Goal: Feedback & Contribution: Submit feedback/report problem

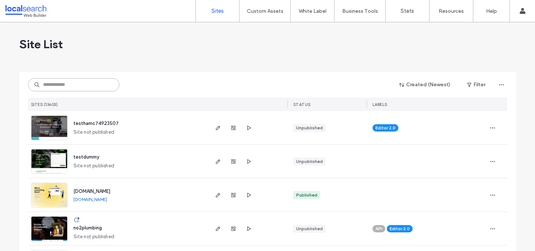
click at [52, 88] on input at bounding box center [73, 84] width 91 height 13
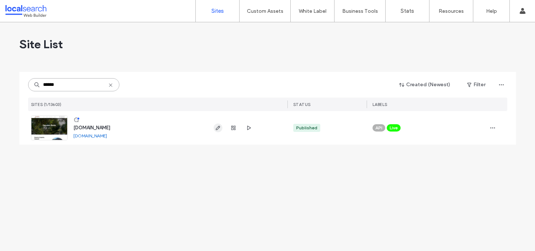
type input "******"
click at [218, 126] on icon "button" at bounding box center [218, 128] width 6 height 6
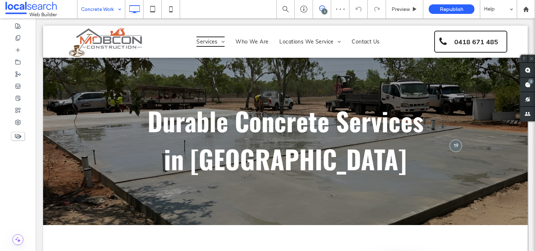
click at [105, 8] on input at bounding box center [99, 9] width 36 height 18
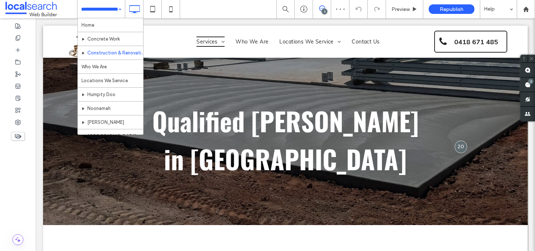
click at [102, 8] on input at bounding box center [99, 9] width 36 height 18
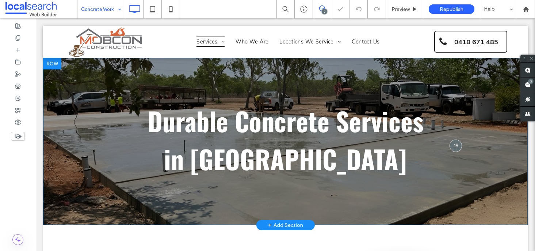
click at [95, 90] on section "Durable Concrete Services in Darwin Click To Paste Row + Add Section" at bounding box center [285, 141] width 484 height 167
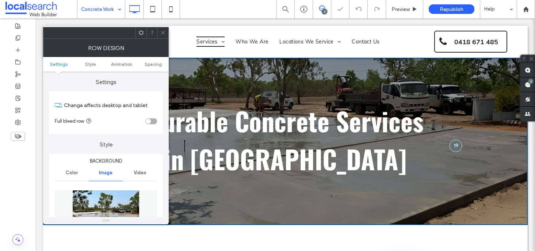
click at [105, 205] on img at bounding box center [105, 215] width 67 height 50
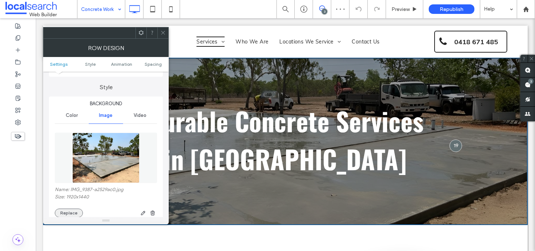
click at [73, 210] on button "Replace" at bounding box center [69, 212] width 28 height 9
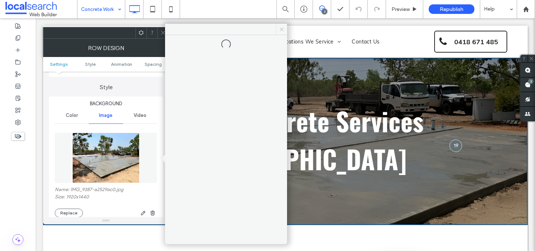
click at [282, 28] on icon at bounding box center [281, 29] width 5 height 5
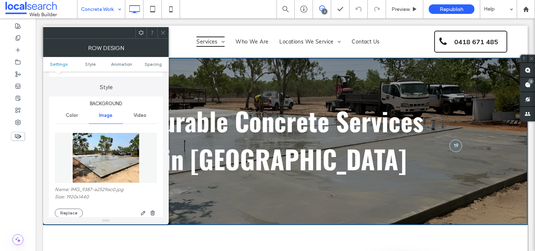
click at [160, 31] on icon at bounding box center [162, 32] width 5 height 5
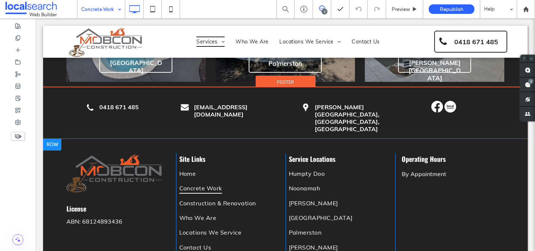
scroll to position [1379, 0]
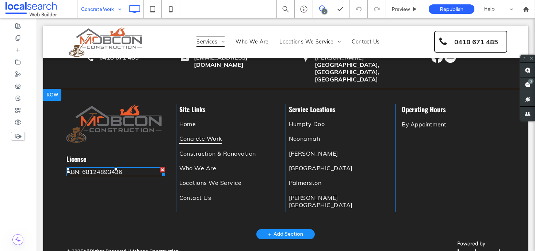
click at [111, 168] on span "ABN: 68124893436" at bounding box center [94, 171] width 56 height 7
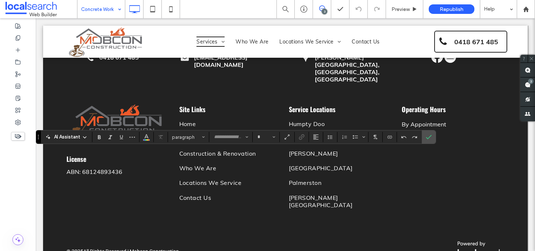
type input "****"
type input "**"
click at [124, 168] on p "**********" at bounding box center [115, 171] width 99 height 6
drag, startPoint x: 122, startPoint y: 153, endPoint x: 80, endPoint y: 155, distance: 42.0
click at [80, 168] on p "**********" at bounding box center [115, 171] width 99 height 6
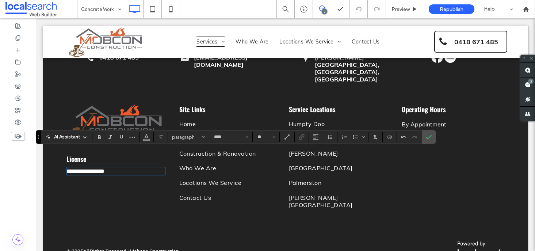
scroll to position [0, 0]
click at [428, 137] on use "Confirm" at bounding box center [429, 137] width 6 height 4
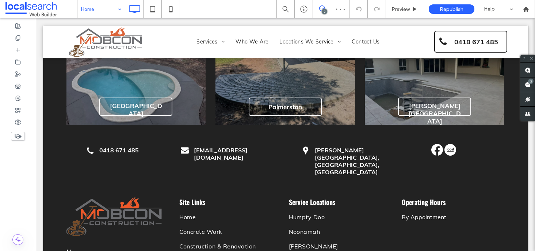
scroll to position [1448, 0]
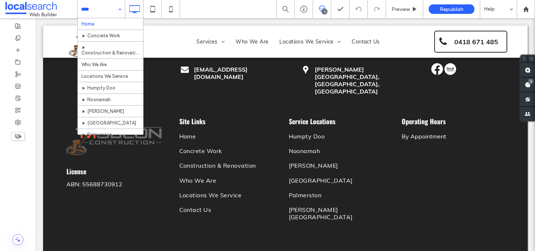
click at [94, 6] on input at bounding box center [99, 9] width 36 height 18
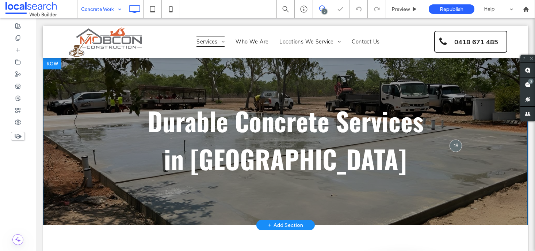
click at [81, 107] on div "Durable Concrete Services in Darwin Click To Paste" at bounding box center [285, 141] width 438 height 80
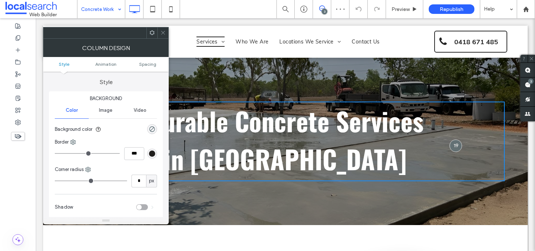
click at [281, 77] on section "Durable Concrete Services in Darwin Click To Paste Row + Add Section" at bounding box center [285, 141] width 484 height 167
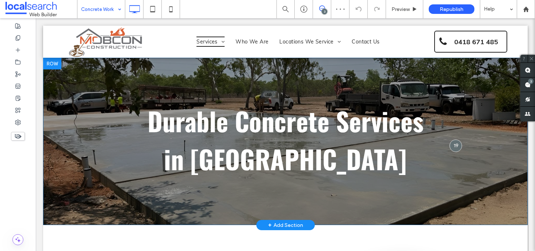
click at [100, 76] on section "Durable Concrete Services in Darwin Click To Paste Row + Add Section" at bounding box center [285, 141] width 484 height 167
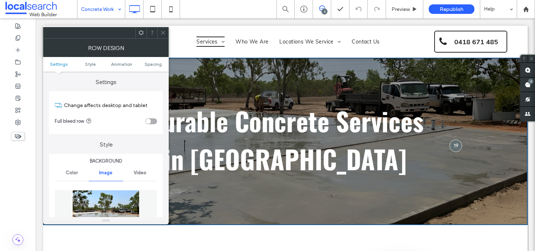
scroll to position [57, 0]
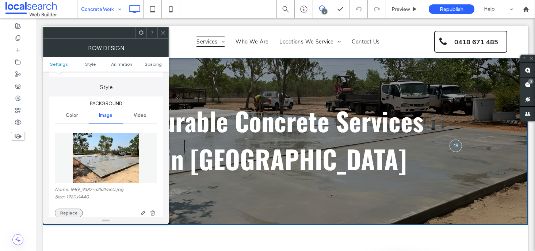
click at [72, 212] on button "Replace" at bounding box center [69, 212] width 28 height 9
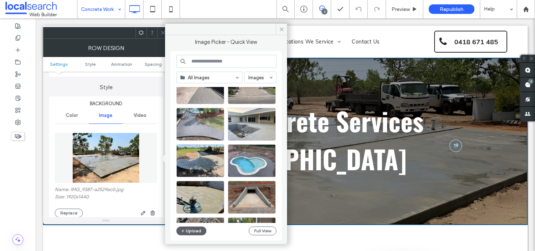
scroll to position [53, 0]
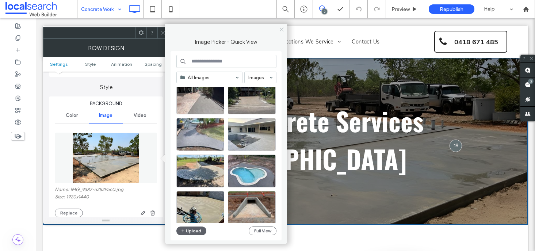
drag, startPoint x: 280, startPoint y: 27, endPoint x: 236, endPoint y: 12, distance: 46.6
click at [280, 27] on icon at bounding box center [281, 29] width 5 height 5
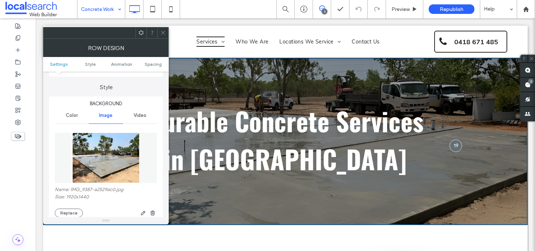
click at [161, 31] on use at bounding box center [163, 33] width 4 height 4
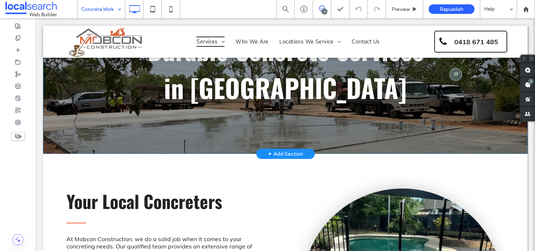
scroll to position [0, 0]
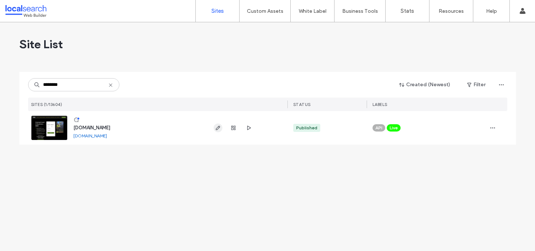
type input "********"
click at [219, 128] on icon "button" at bounding box center [218, 128] width 6 height 6
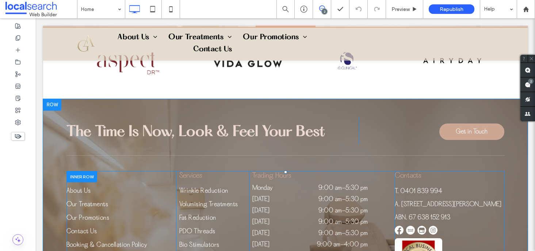
scroll to position [2352, 0]
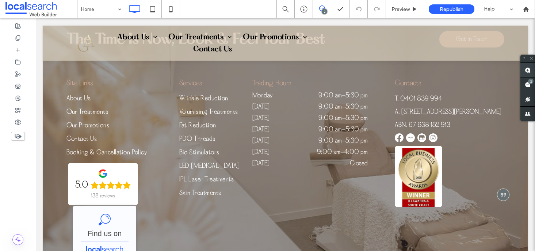
click at [527, 70] on use at bounding box center [527, 70] width 6 height 6
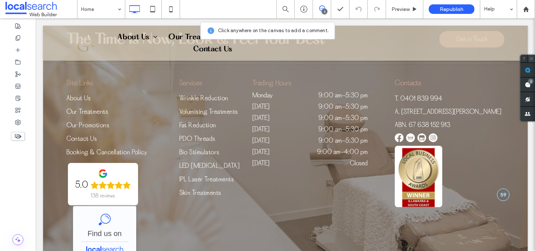
click at [531, 60] on icon at bounding box center [531, 58] width 5 height 5
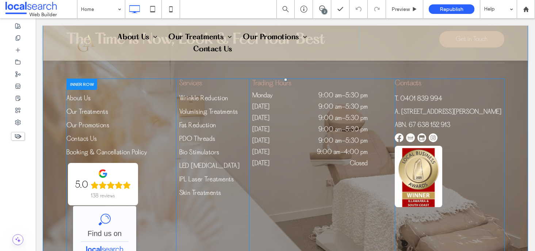
click at [466, 124] on div "Contacts T. 0401 839 994 A. [STREET_ADDRESS][PERSON_NAME] 67 638 152 913 Click …" at bounding box center [448, 169] width 109 height 183
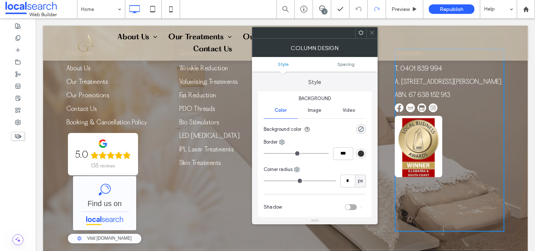
scroll to position [2376, 0]
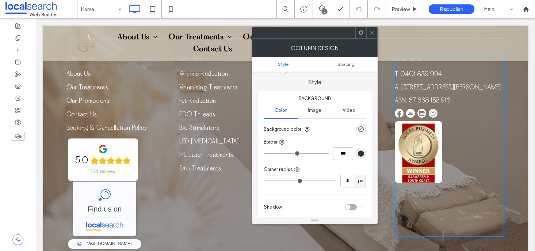
click at [371, 36] on span at bounding box center [371, 32] width 5 height 11
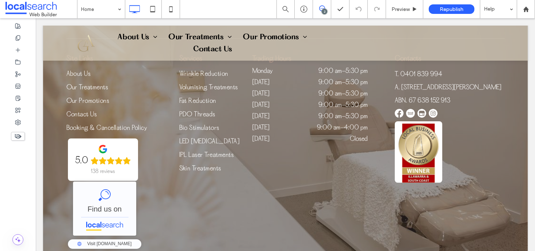
click at [325, 8] on span at bounding box center [322, 8] width 18 height 6
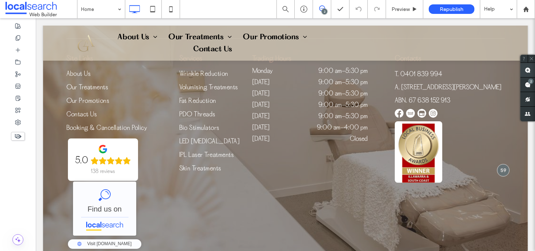
click at [527, 70] on use at bounding box center [527, 70] width 6 height 6
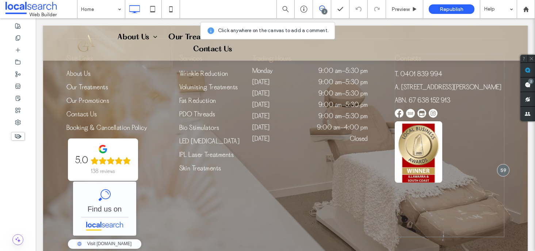
click at [458, 95] on div "Contacts T. 0401 839 994 A. 2/7 Russell Street, Corrimal NSW 2518 ABN. 67 638 1…" at bounding box center [448, 145] width 109 height 183
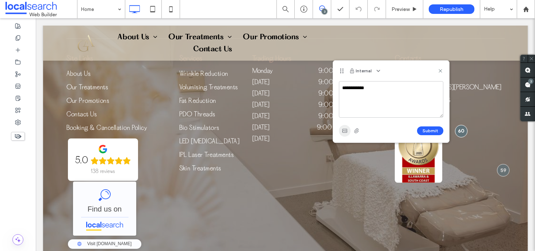
type textarea "**********"
click at [343, 131] on icon "button" at bounding box center [345, 131] width 6 height 6
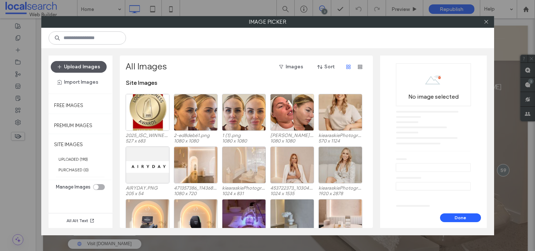
click at [78, 65] on button "Upload Images" at bounding box center [79, 67] width 56 height 12
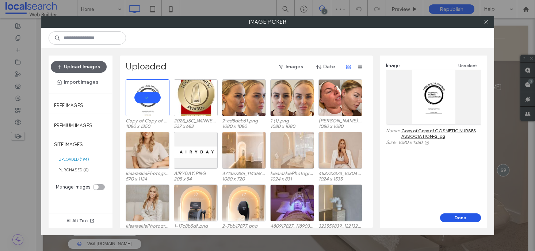
click at [459, 217] on button "Done" at bounding box center [460, 217] width 41 height 9
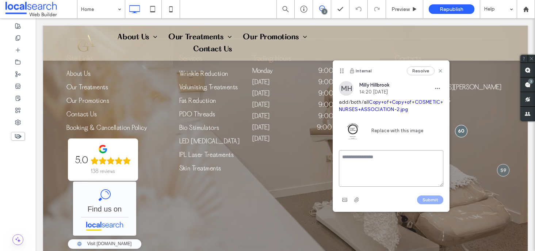
click at [394, 166] on textarea at bounding box center [391, 168] width 104 height 36
type textarea "**********"
click at [431, 204] on button "Submit" at bounding box center [430, 199] width 26 height 9
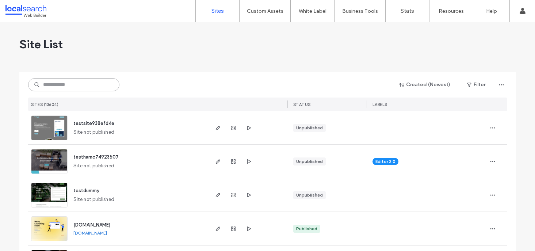
click at [68, 86] on input at bounding box center [73, 84] width 91 height 13
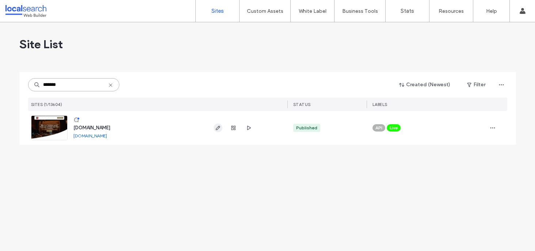
type input "*******"
click at [219, 127] on icon "button" at bounding box center [218, 128] width 6 height 6
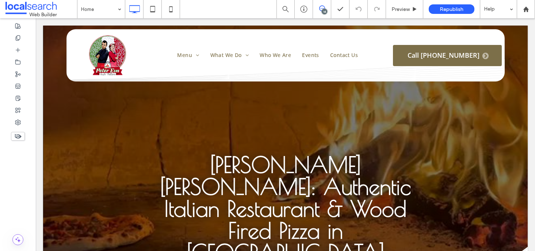
click at [319, 10] on icon at bounding box center [322, 8] width 6 height 6
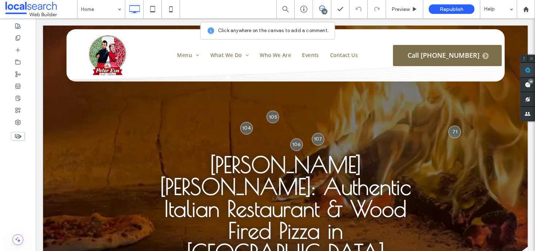
drag, startPoint x: 526, startPoint y: 66, endPoint x: 521, endPoint y: 69, distance: 5.6
click at [526, 66] on span at bounding box center [527, 70] width 15 height 14
click at [452, 101] on div "[PERSON_NAME] [PERSON_NAME]: Authentic Italian Restaurant & Wood Fired Pizza in…" at bounding box center [285, 221] width 484 height 390
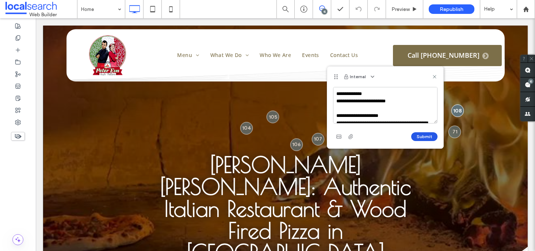
type textarea "**********"
click at [424, 132] on button "Submit" at bounding box center [424, 136] width 26 height 9
